Goal: Find specific page/section: Find specific page/section

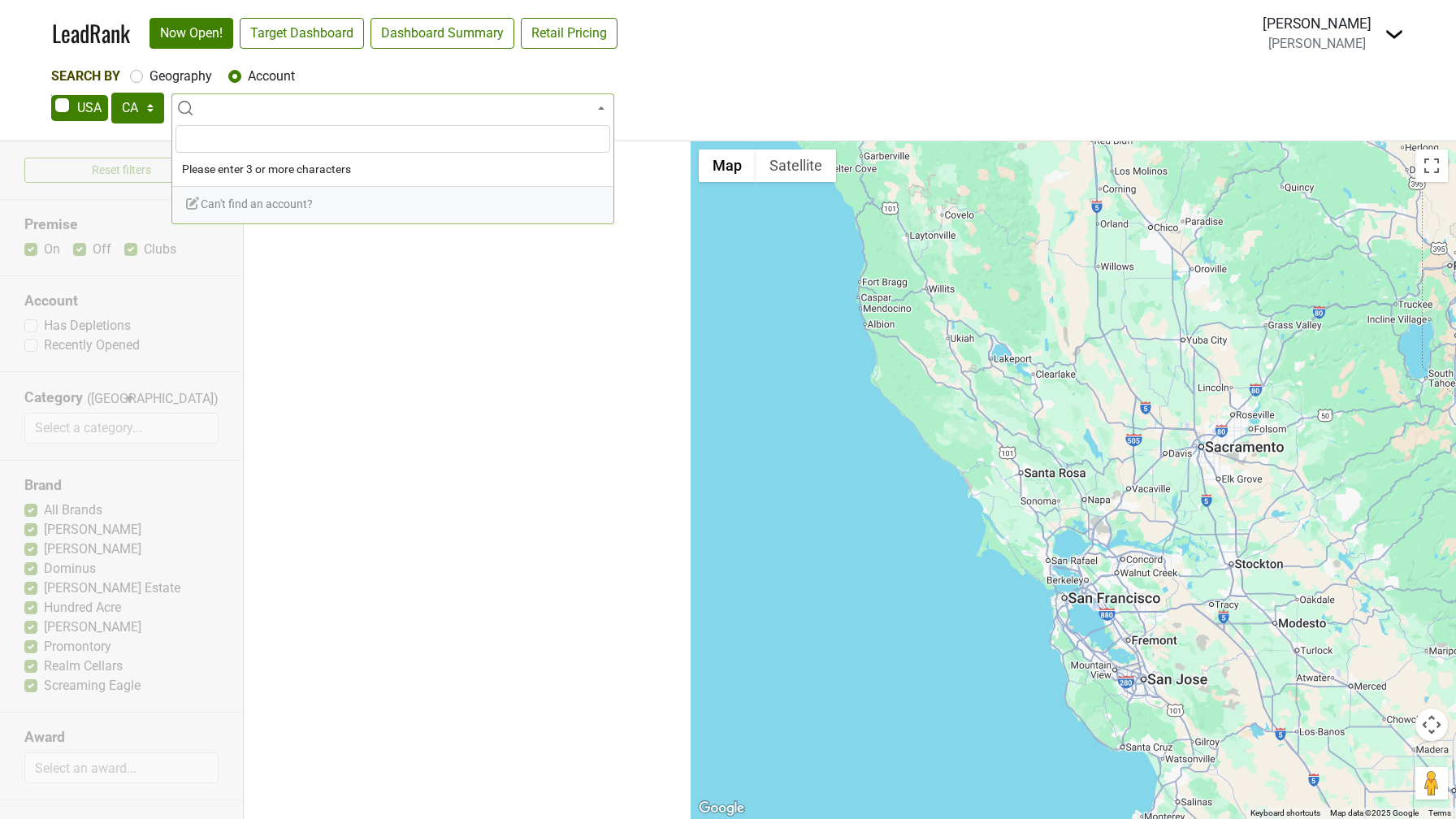
select select "CA"
select select
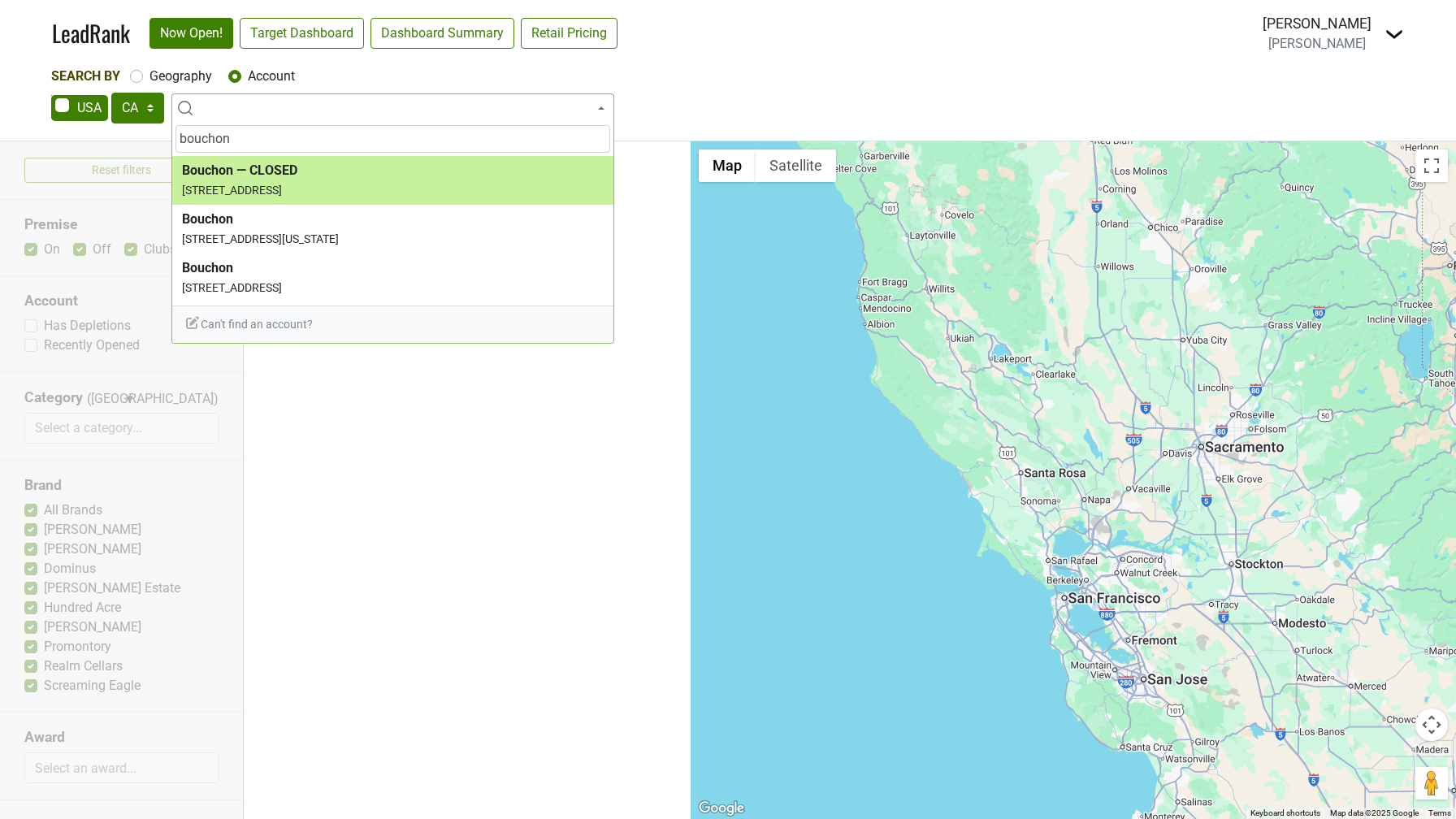
drag, startPoint x: 237, startPoint y: 139, endPoint x: 119, endPoint y: 139, distance: 118.0
click at [119, 139] on body "LeadRank Now Open! Target Dashboard Dashboard Summary Retail Pricing Loading...…" at bounding box center [728, 410] width 1456 height 819
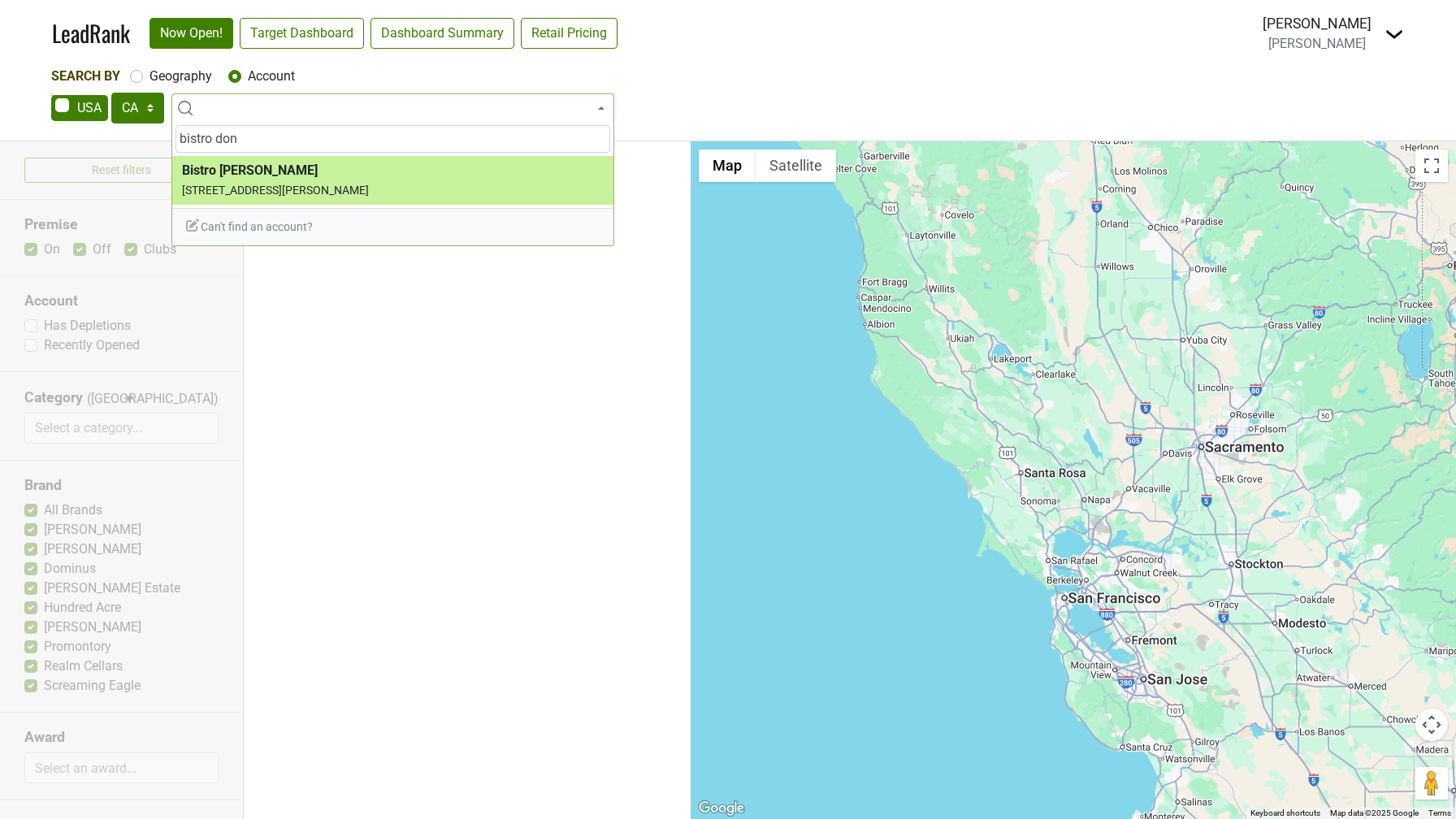
drag, startPoint x: 257, startPoint y: 144, endPoint x: 93, endPoint y: 124, distance: 165.2
click at [93, 124] on body "LeadRank Now Open! Target Dashboard Dashboard Summary Retail Pricing Loading...…" at bounding box center [728, 410] width 1456 height 819
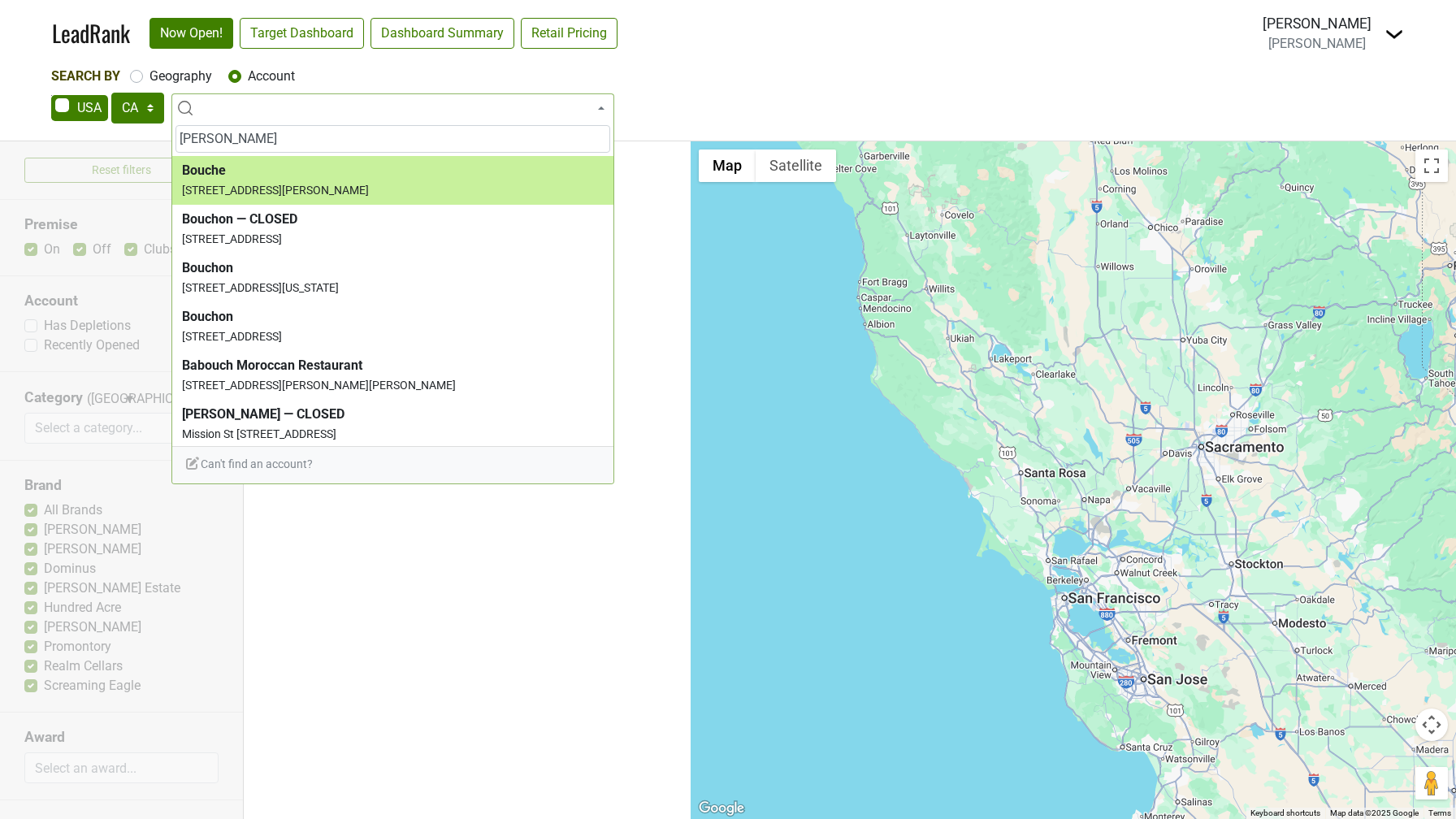
drag, startPoint x: 228, startPoint y: 138, endPoint x: 145, endPoint y: 131, distance: 83.3
click at [145, 131] on body "LeadRank Now Open! Target Dashboard Dashboard Summary Retail Pricing Loading...…" at bounding box center [728, 410] width 1456 height 819
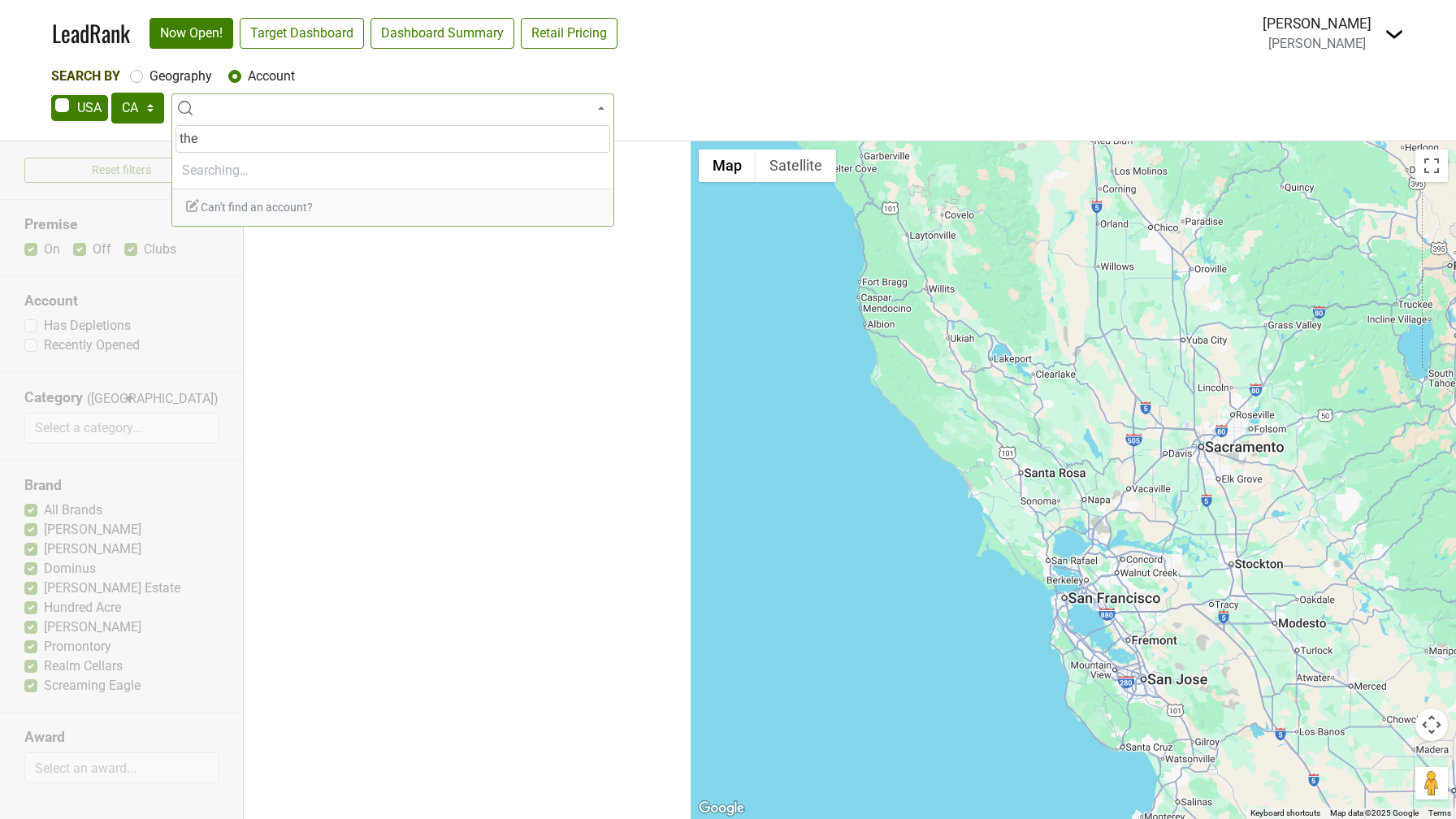
type input "the"
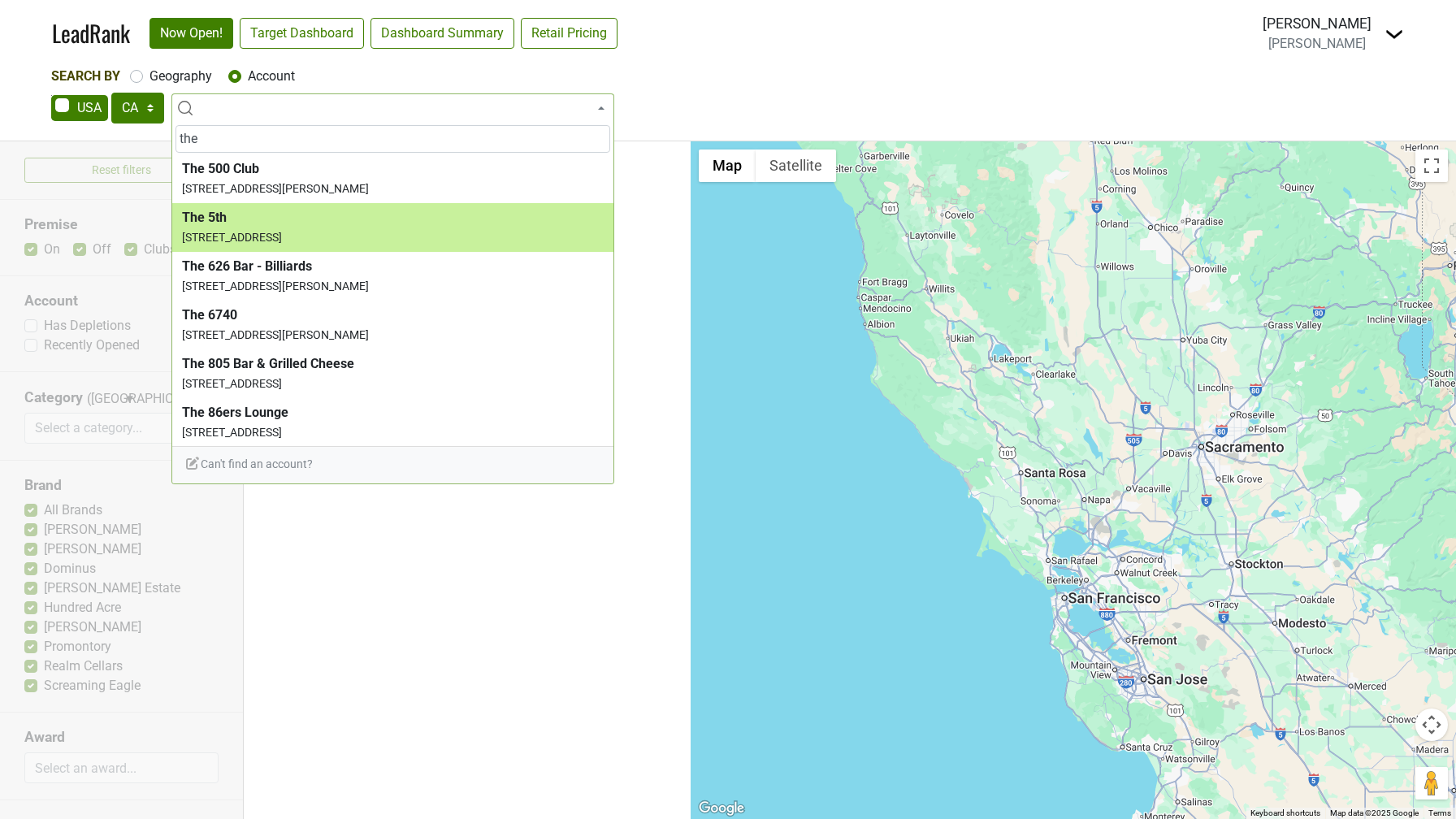
scroll to position [932, 0]
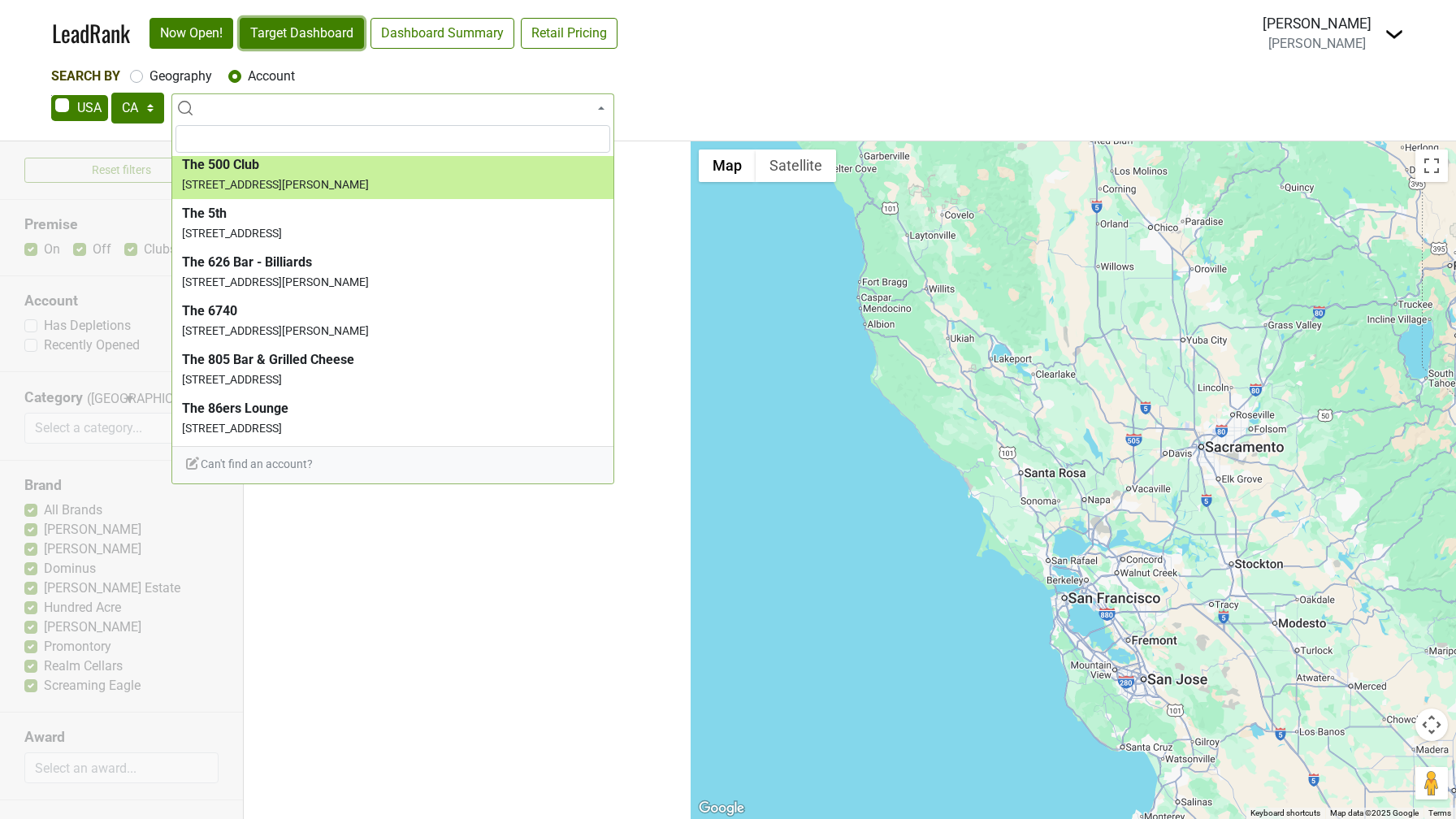
click at [277, 25] on link "Target Dashboard" at bounding box center [302, 34] width 124 height 31
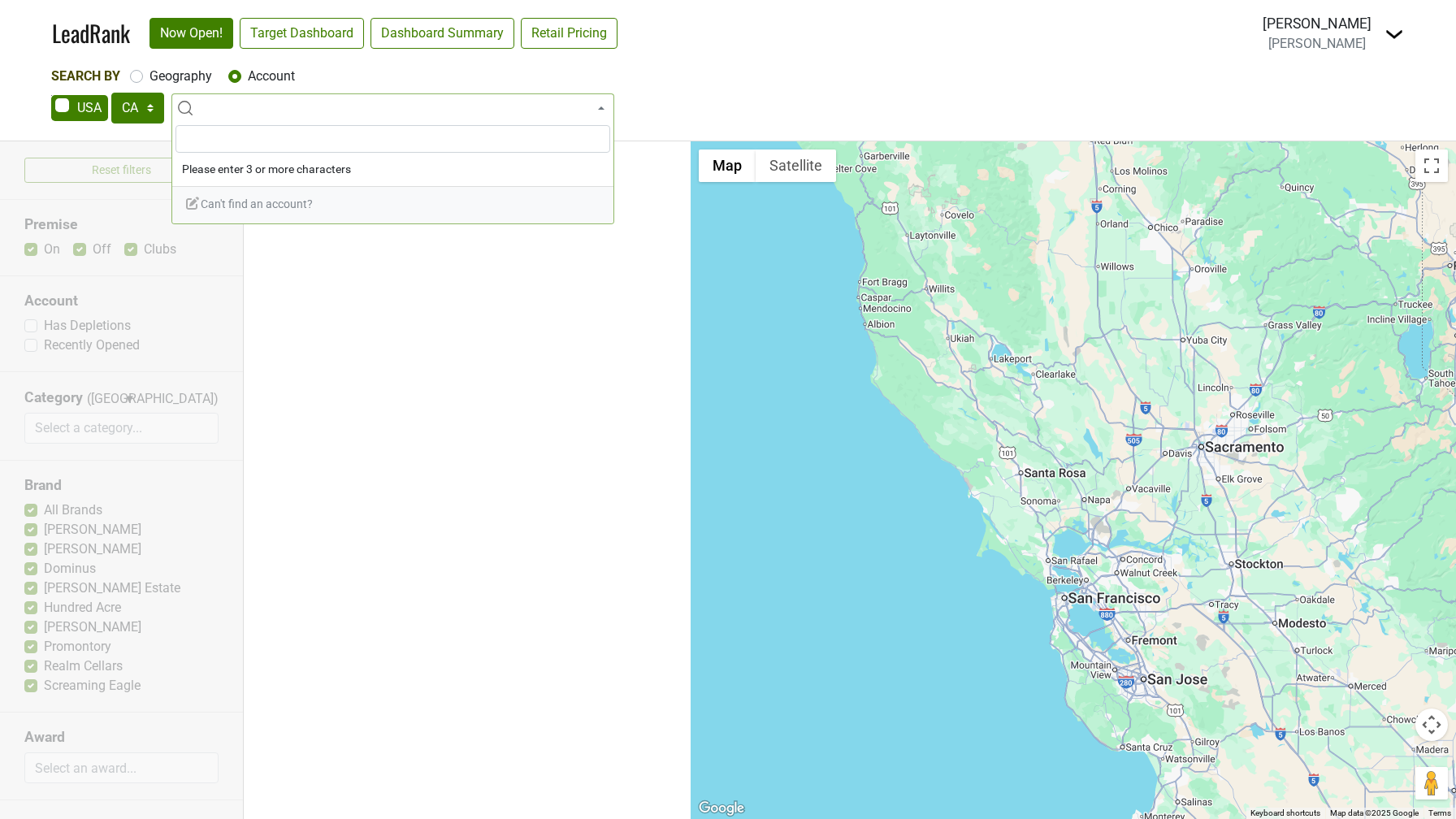
click at [217, 103] on span at bounding box center [392, 108] width 443 height 29
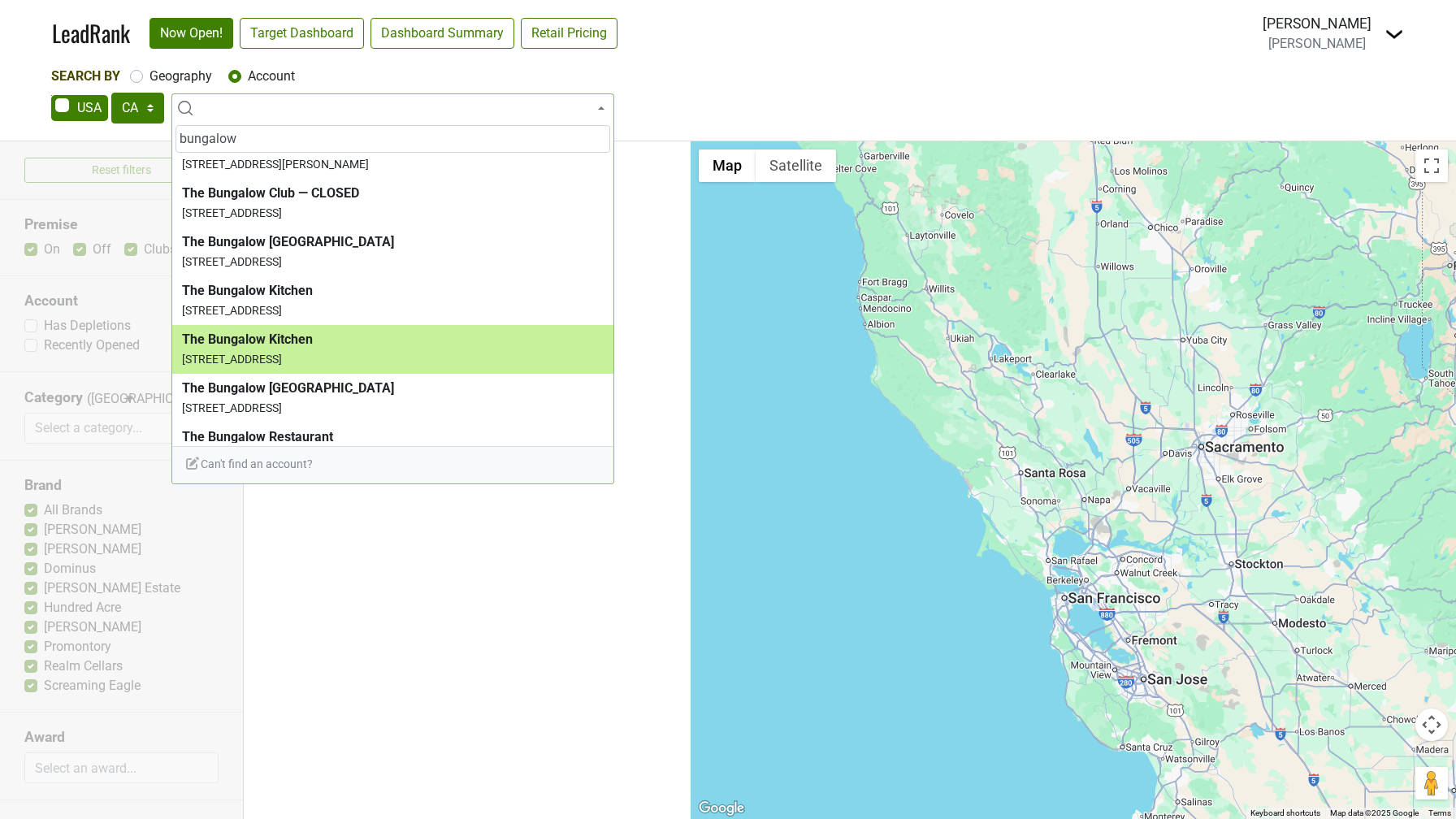
scroll to position [314, 0]
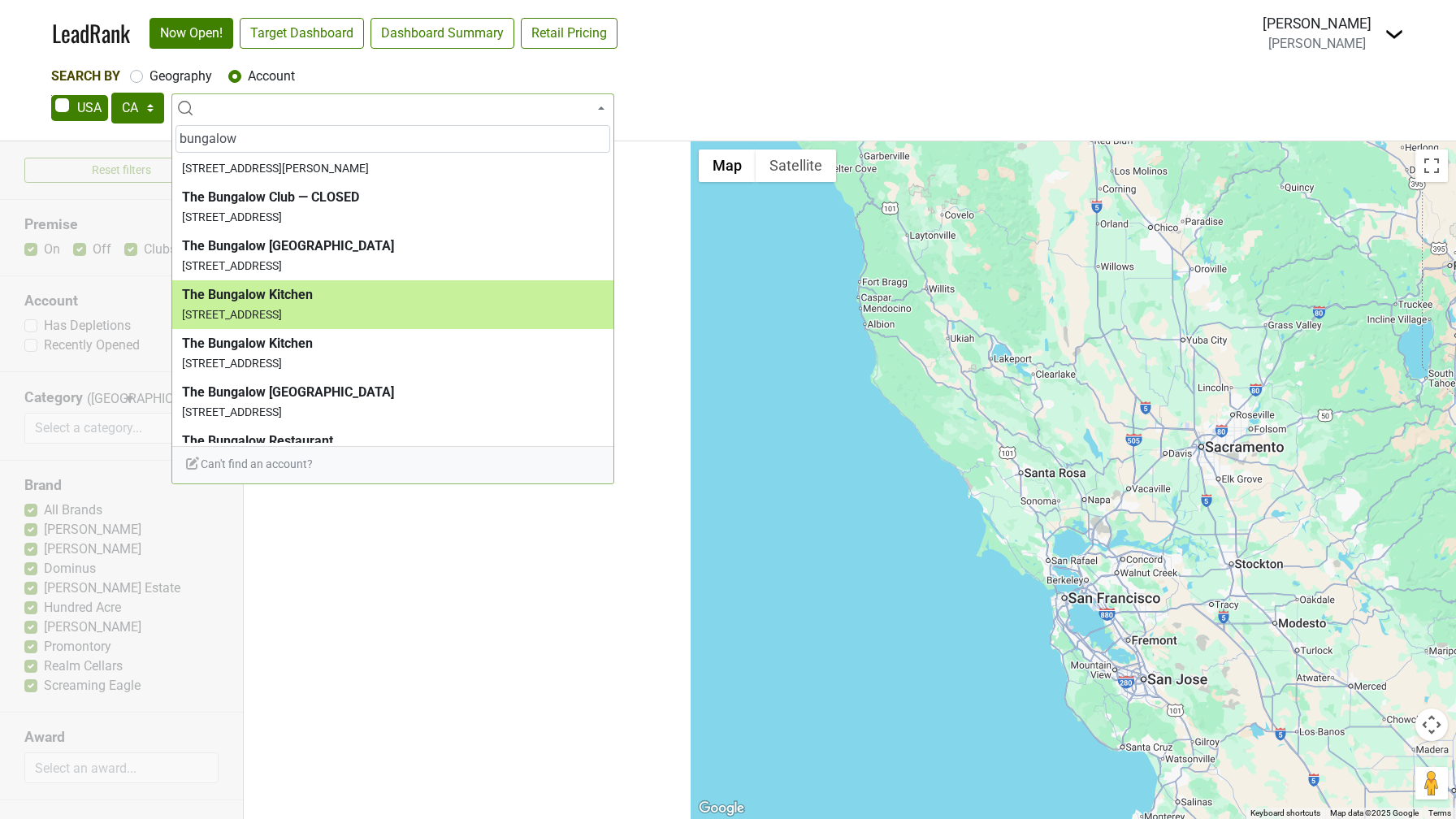
type input "bungalow"
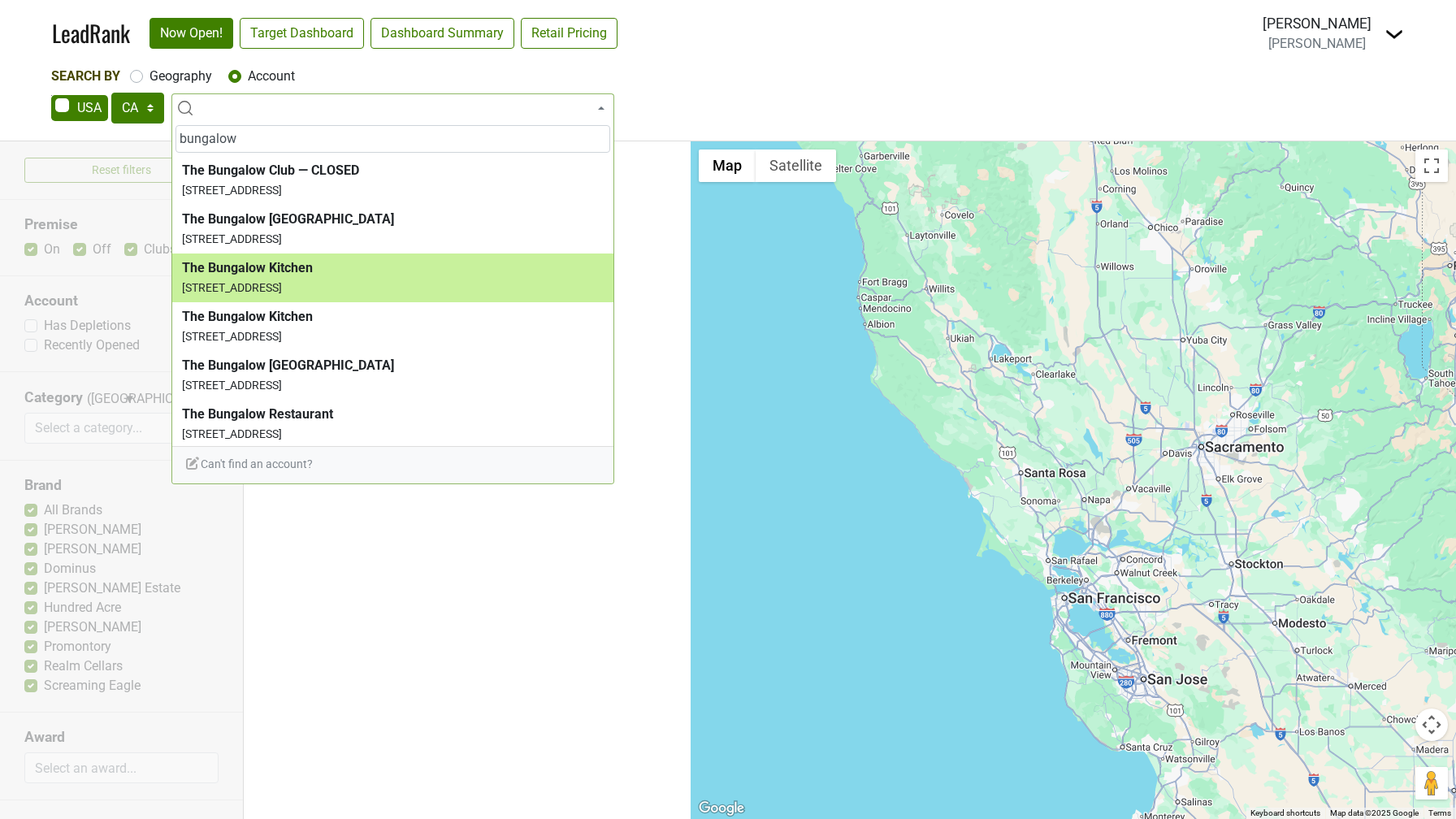
scroll to position [347, 0]
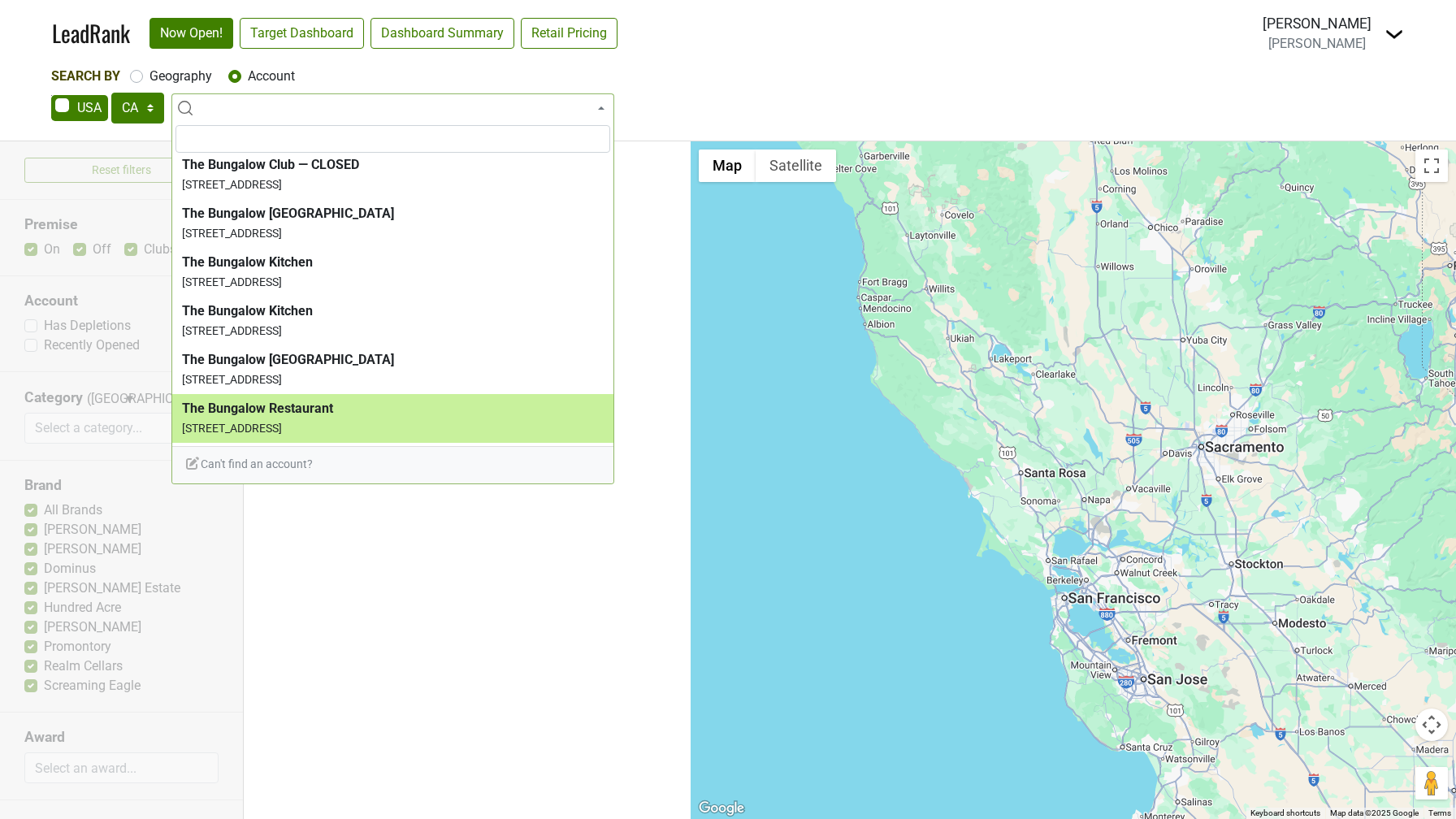
click at [597, 553] on ul "Search for an account to get started." at bounding box center [468, 481] width 447 height 678
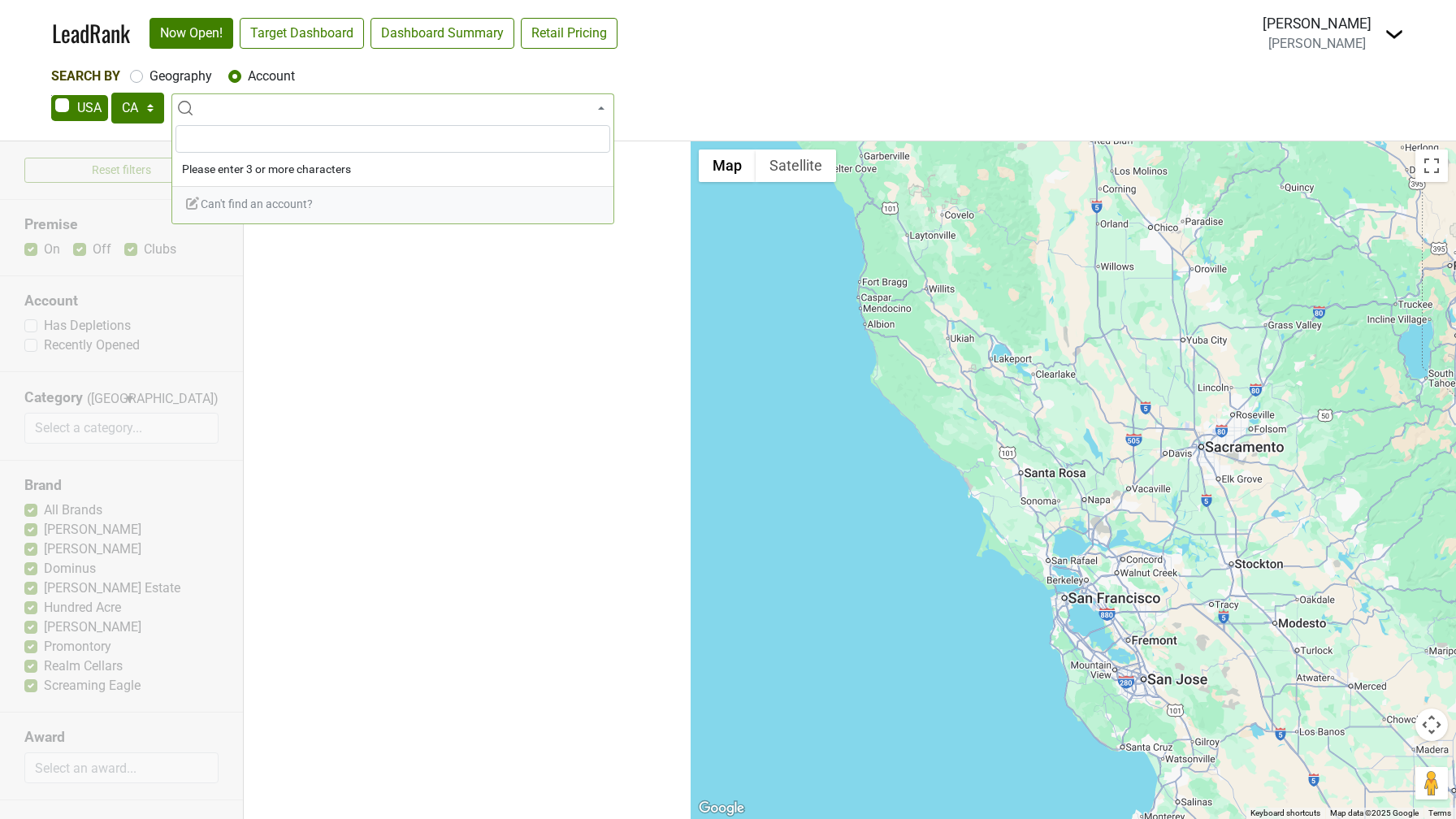
click at [521, 103] on span at bounding box center [392, 108] width 443 height 29
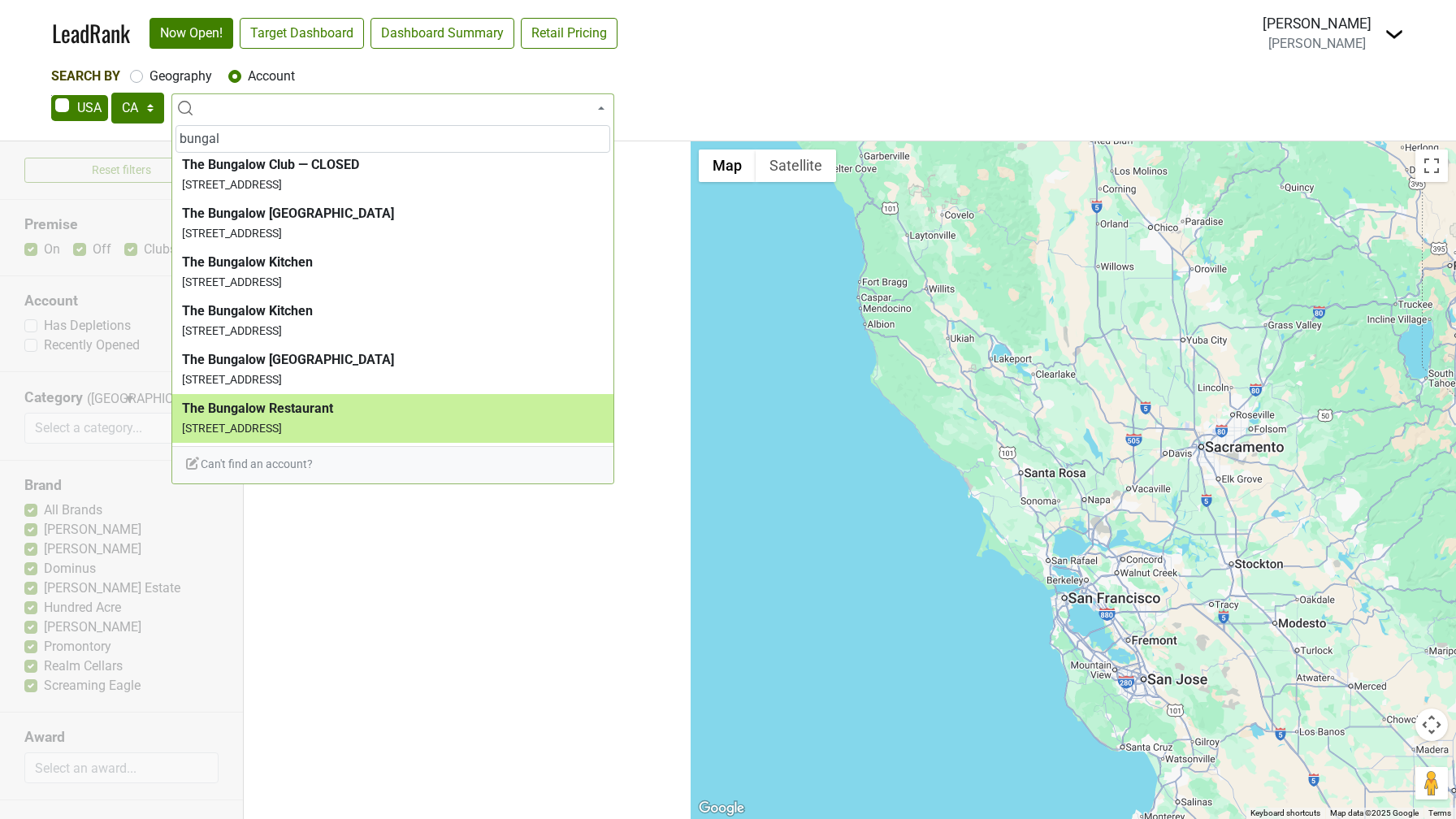
type input "bungal"
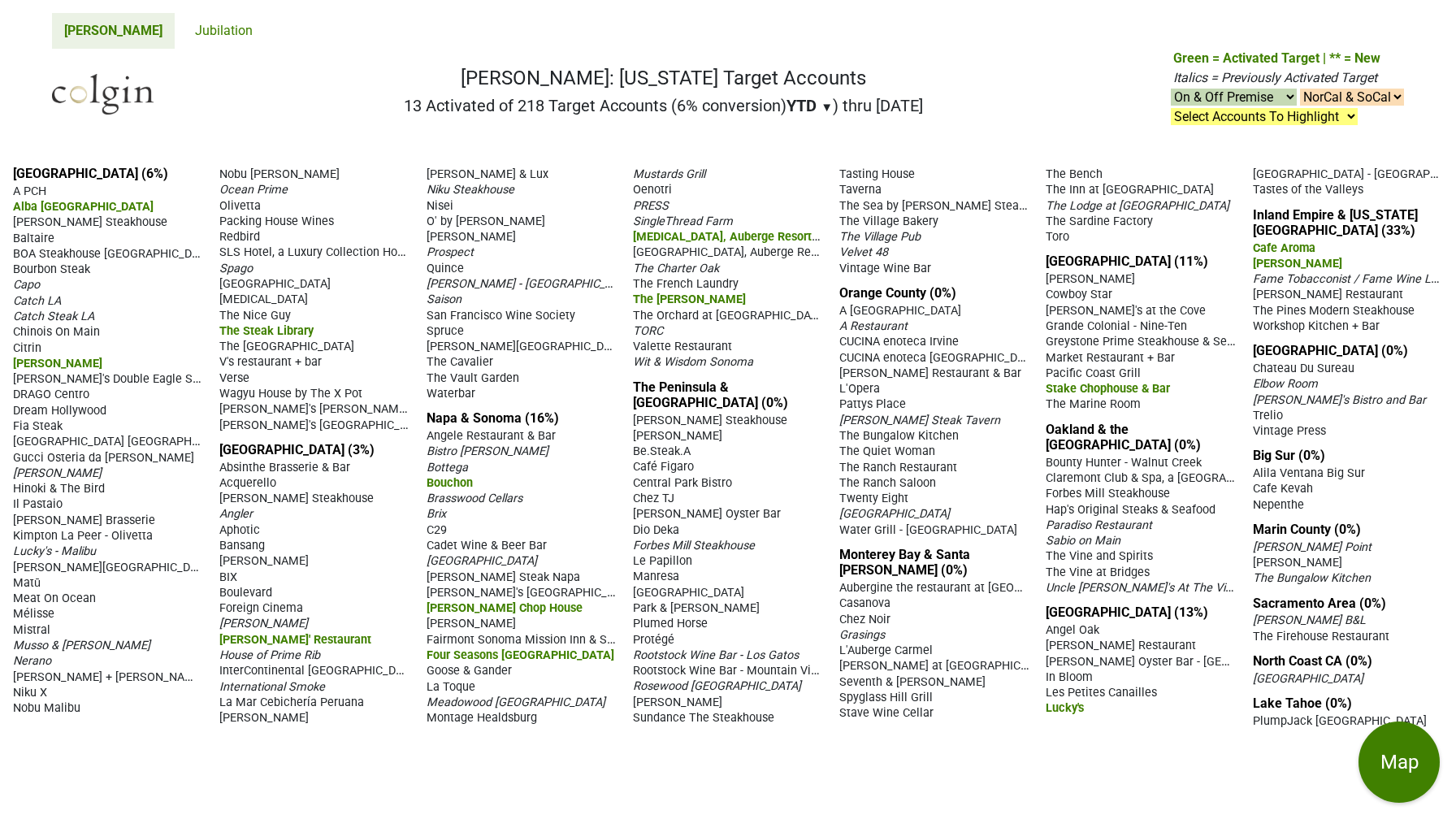
click at [500, 543] on span "Cadet Wine & Beer Bar" at bounding box center [486, 545] width 120 height 14
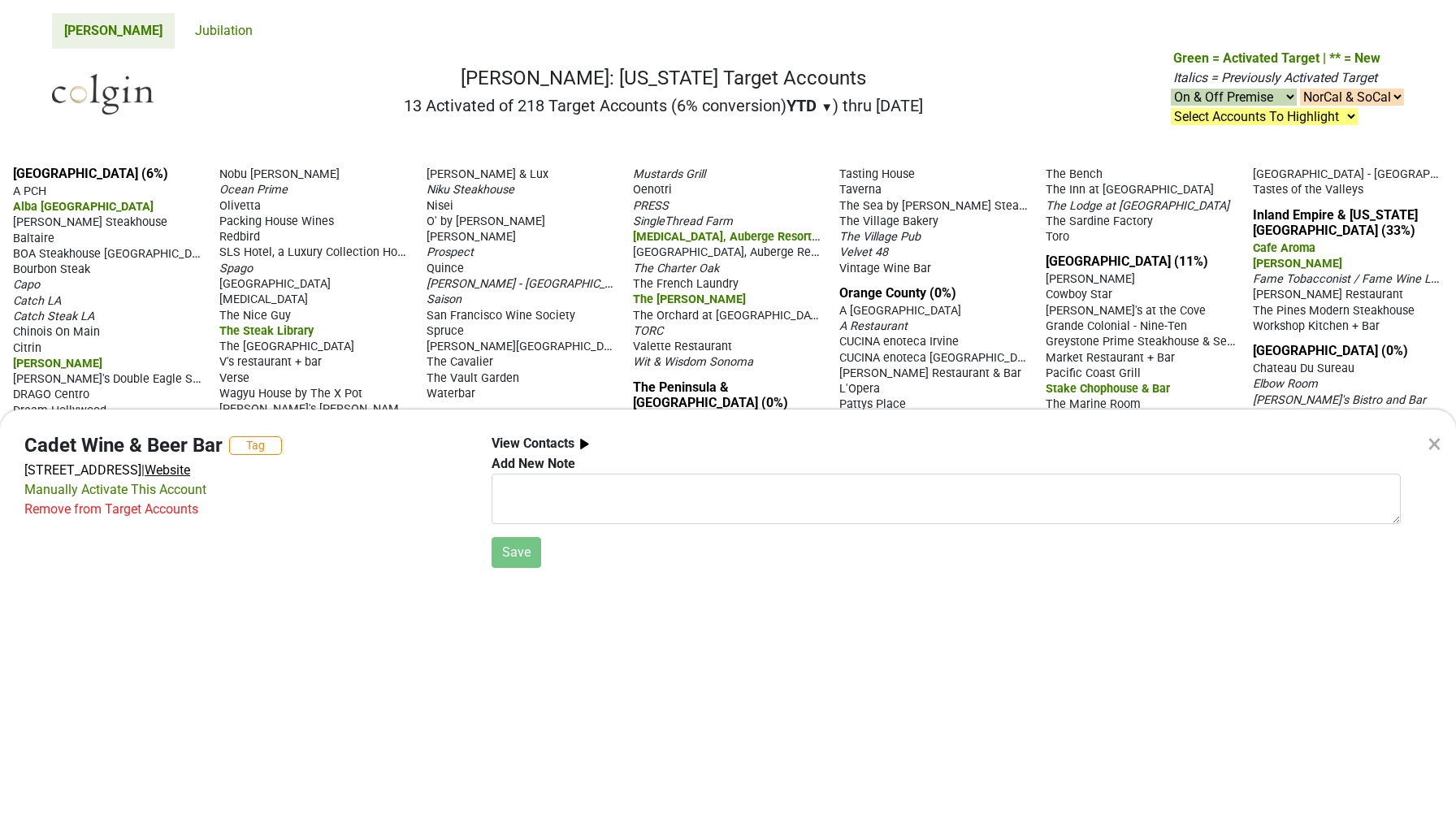
click at [190, 474] on span "Website" at bounding box center [168, 470] width 46 height 16
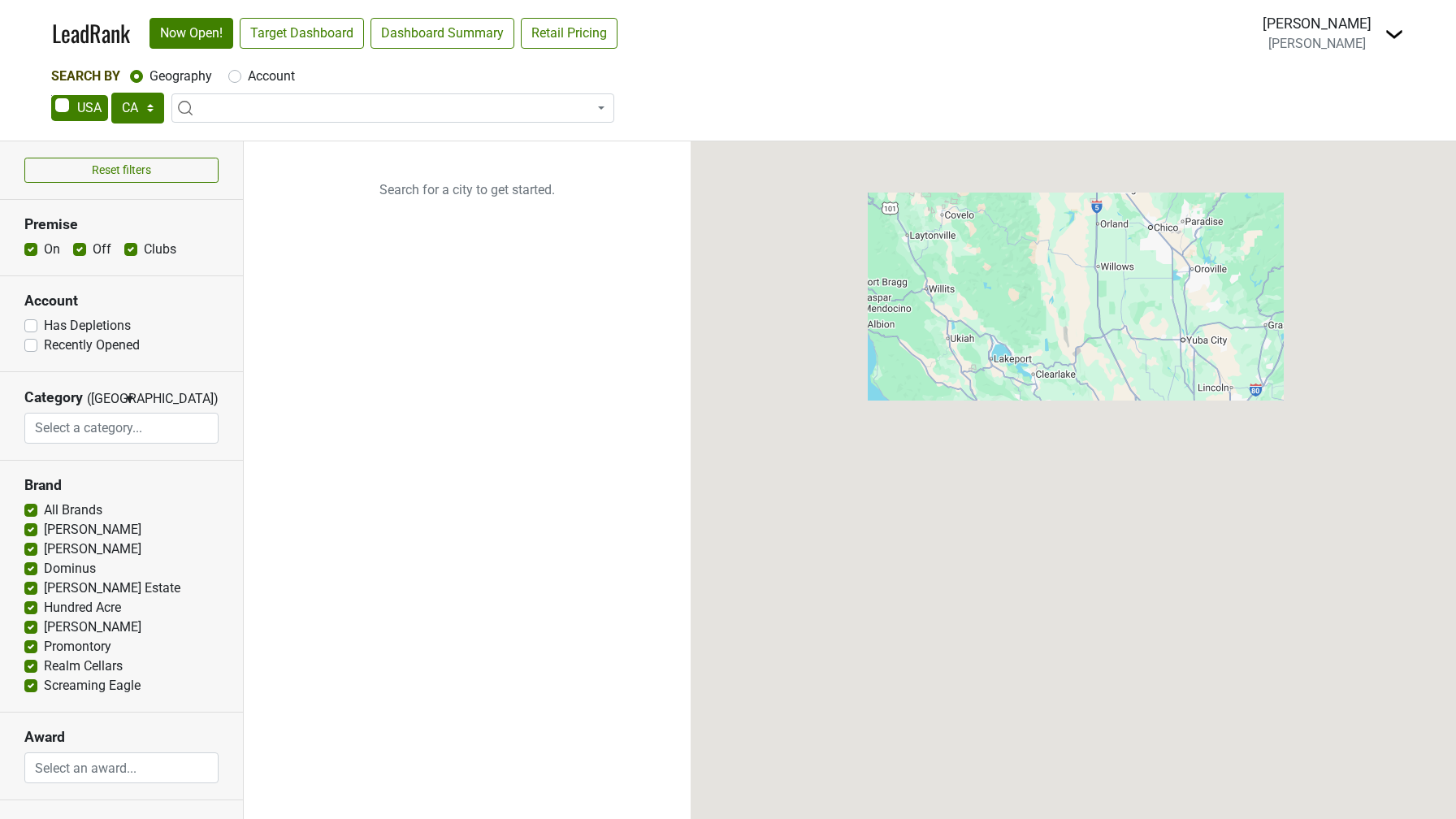
select select "CA"
select select
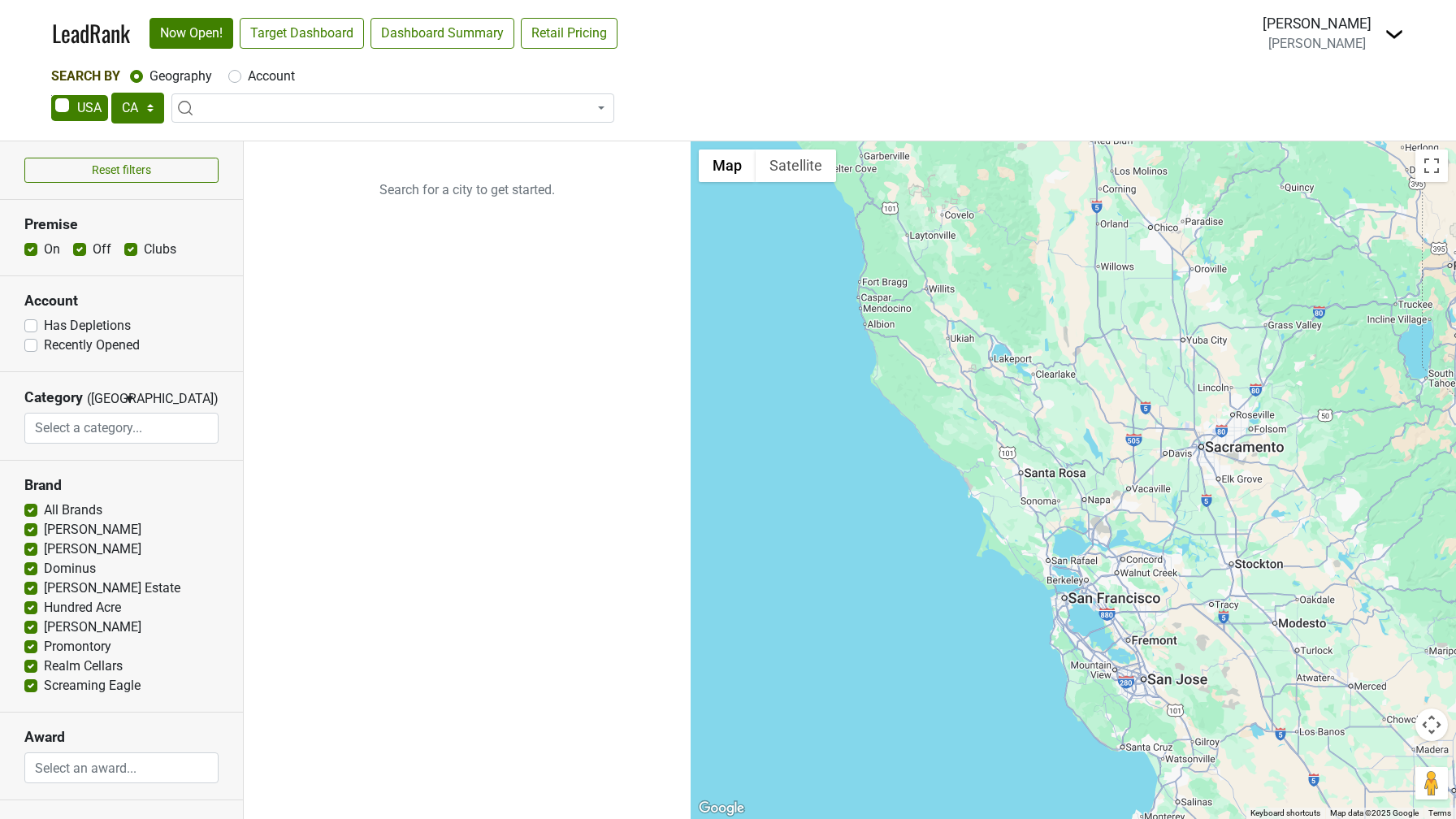
click at [309, 111] on span at bounding box center [392, 108] width 443 height 29
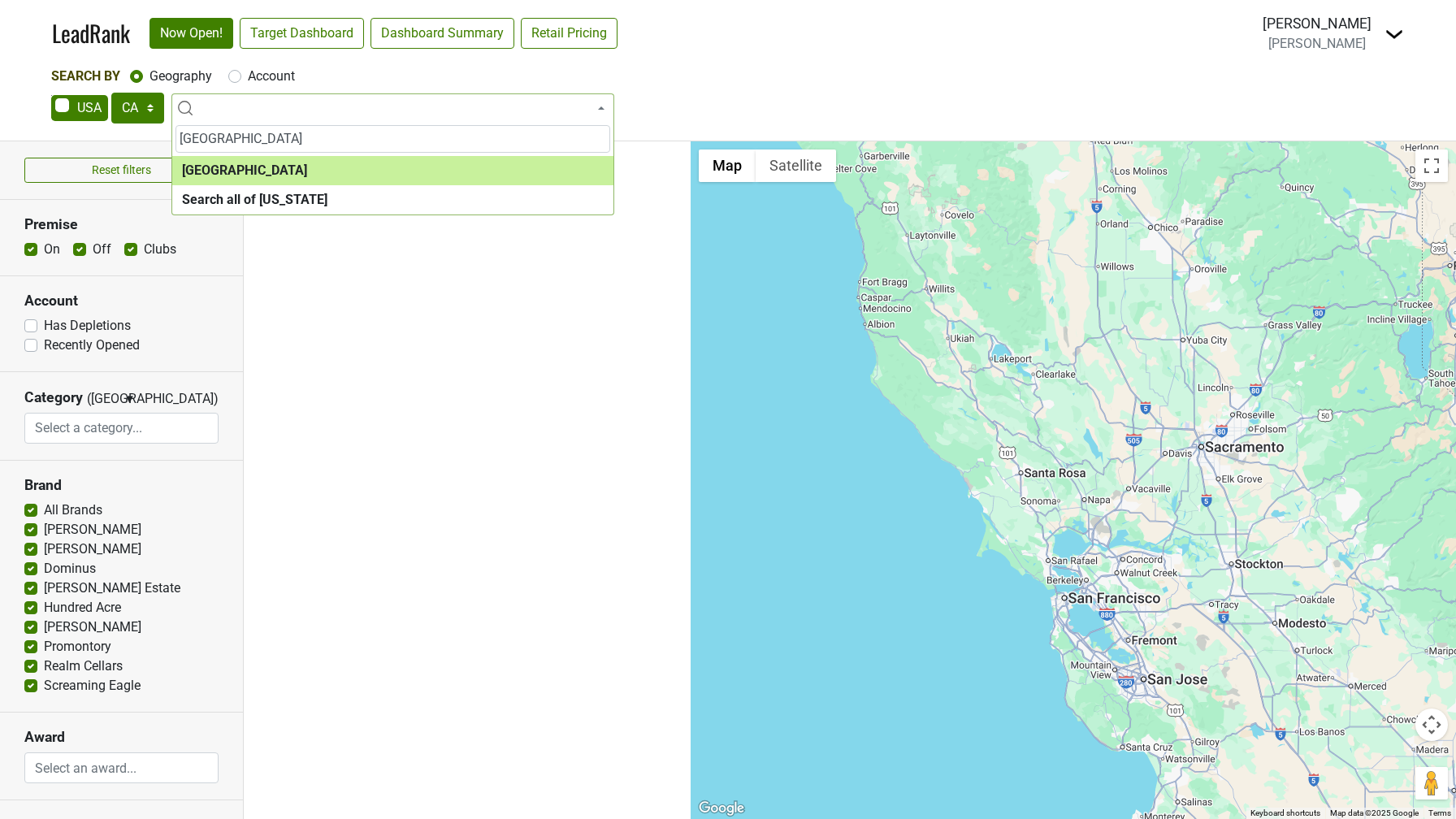
type input "san francisco"
select select "1259"
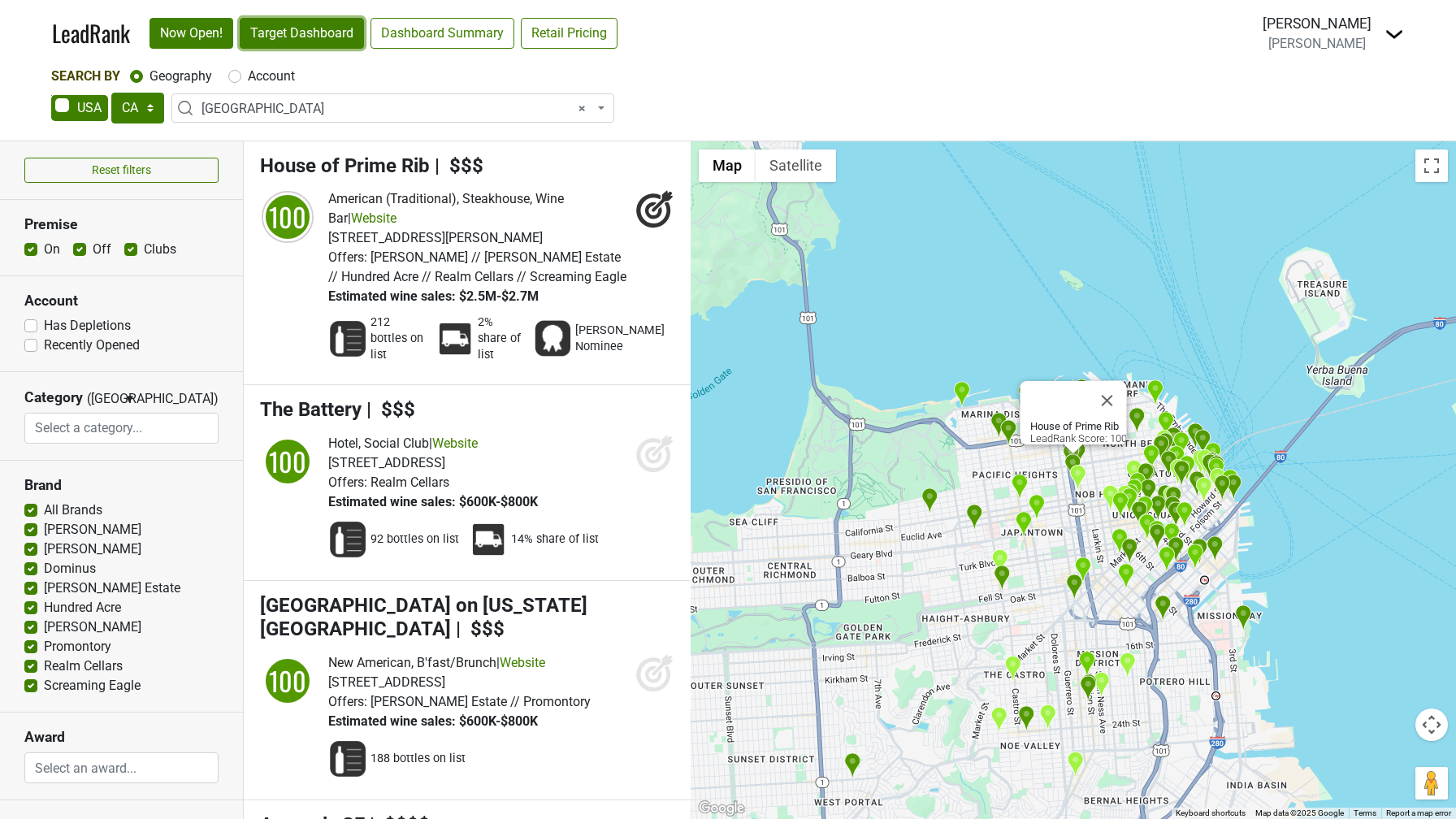
click at [292, 40] on link "Target Dashboard" at bounding box center [302, 34] width 124 height 31
click at [247, 109] on span "× San Francisco" at bounding box center [397, 109] width 392 height 20
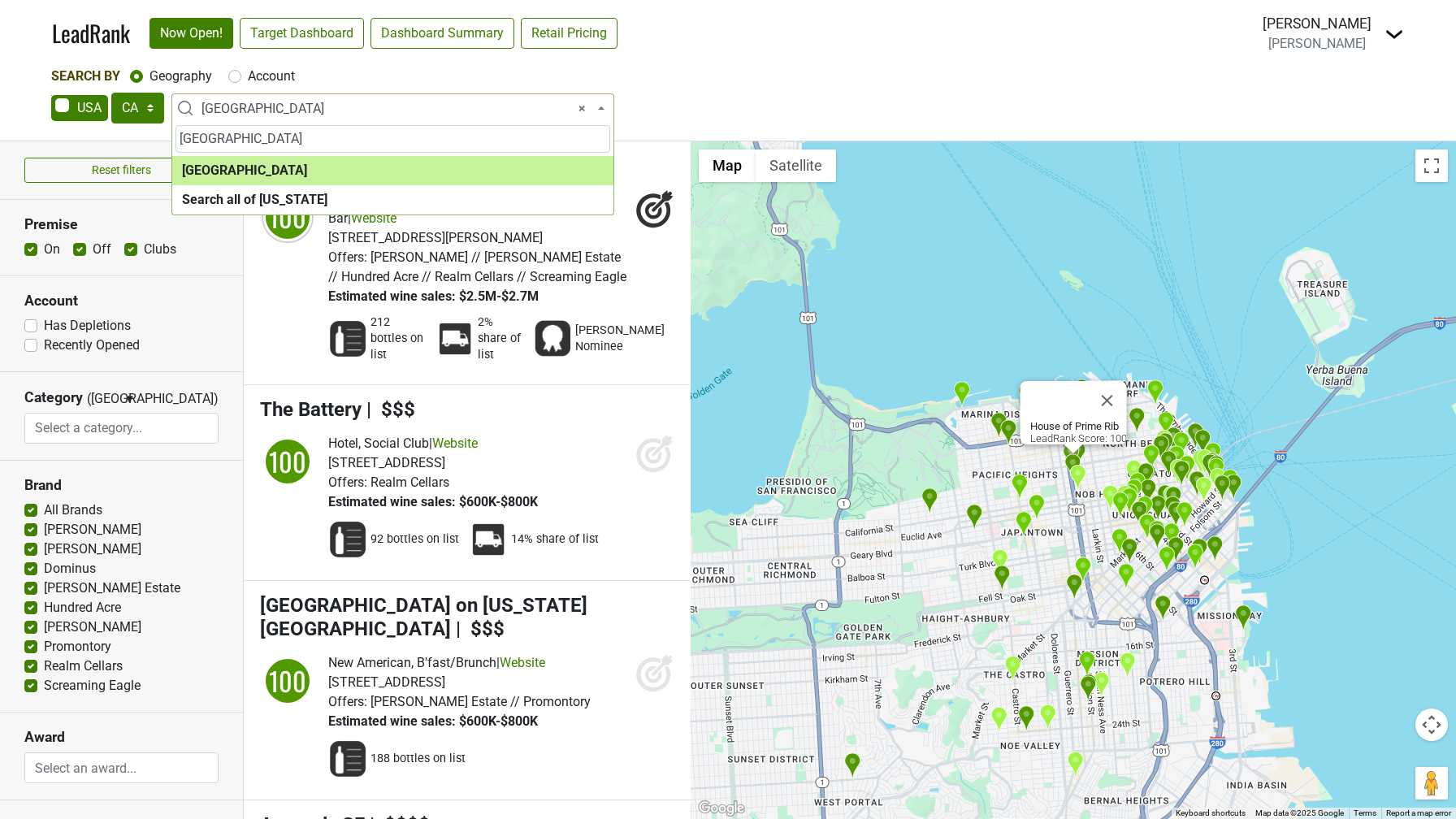
type input "los angeles"
select select "1132"
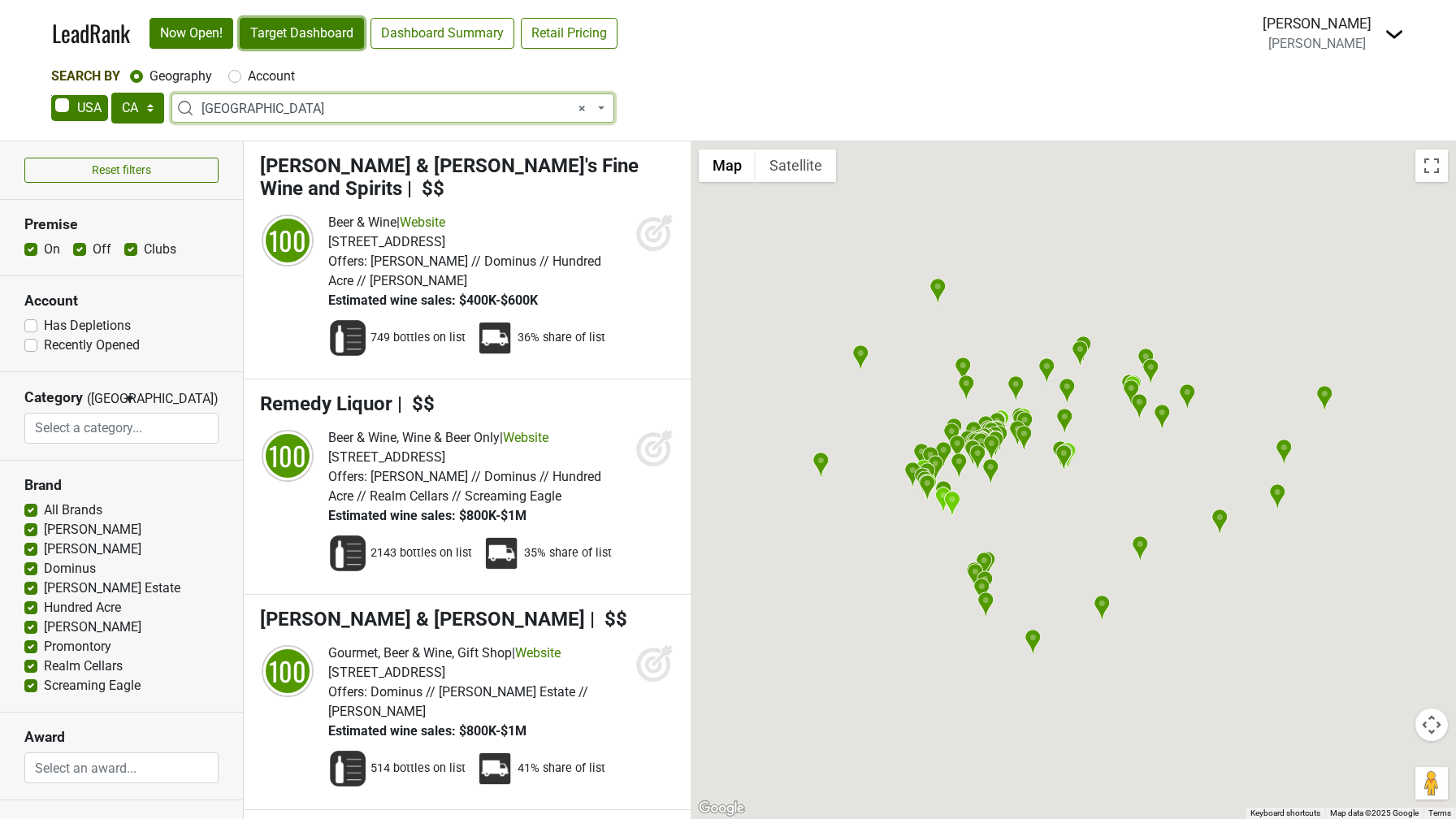
click at [288, 41] on link "Target Dashboard" at bounding box center [302, 34] width 124 height 31
